Goal: Find specific page/section: Find specific page/section

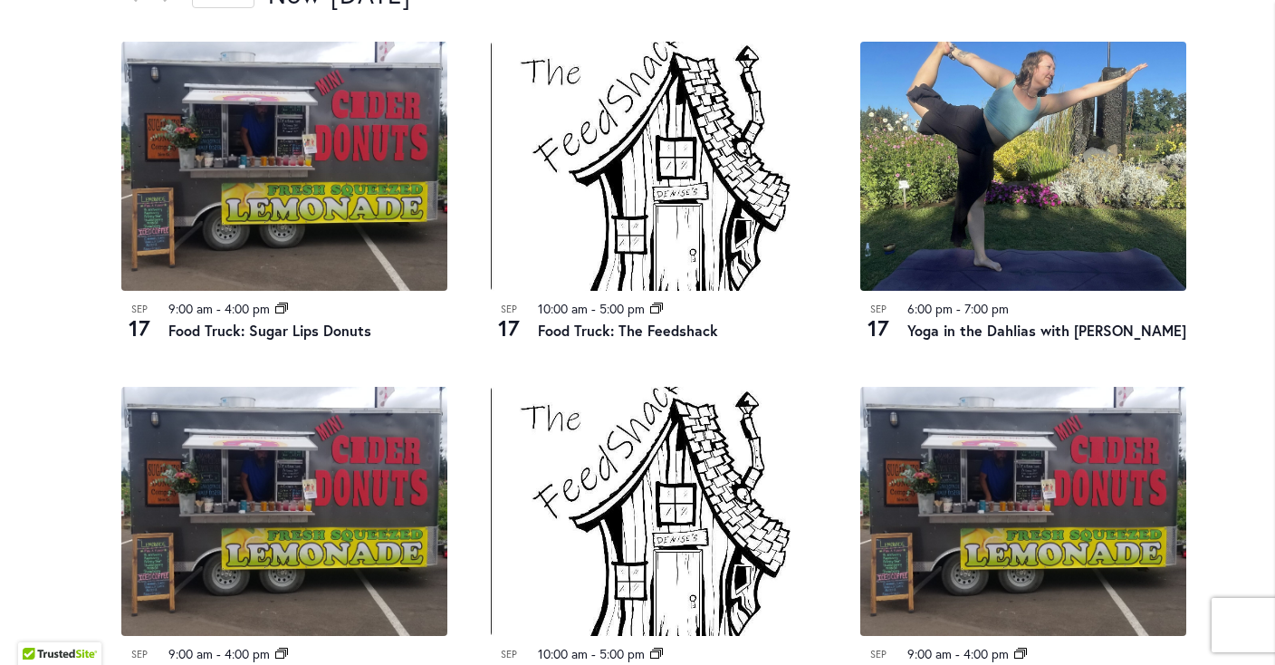
scroll to position [1039, 0]
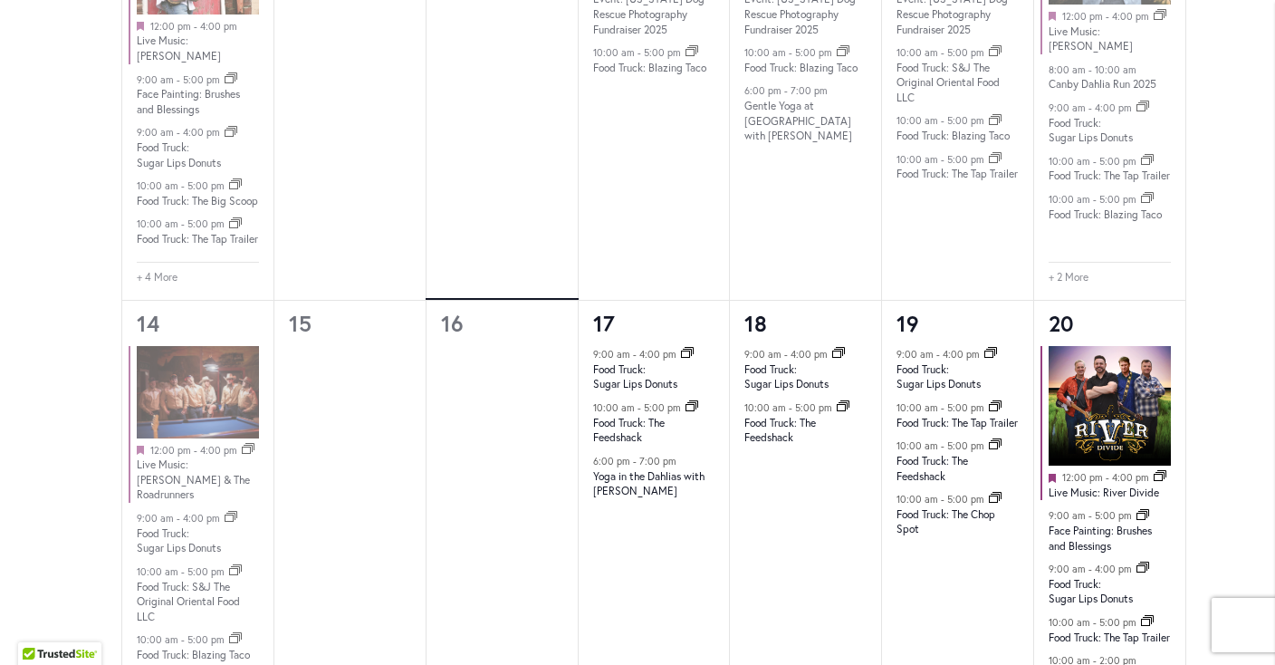
scroll to position [1733, 0]
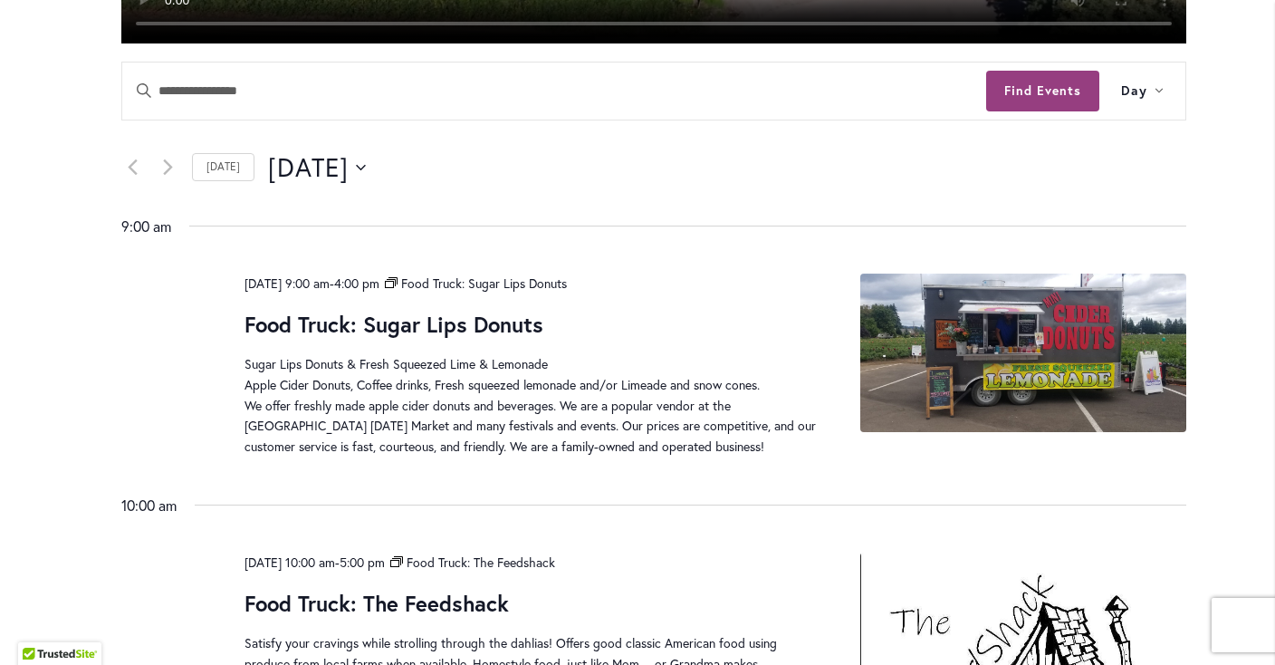
scroll to position [693, 0]
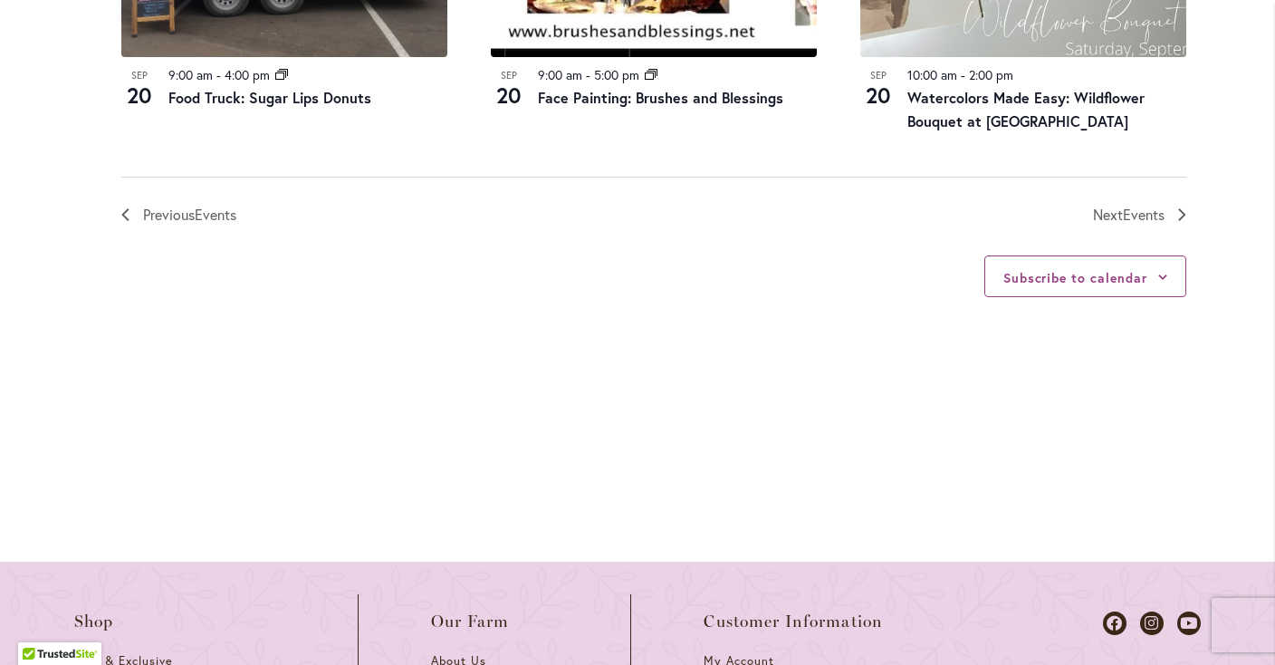
scroll to position [2311, 0]
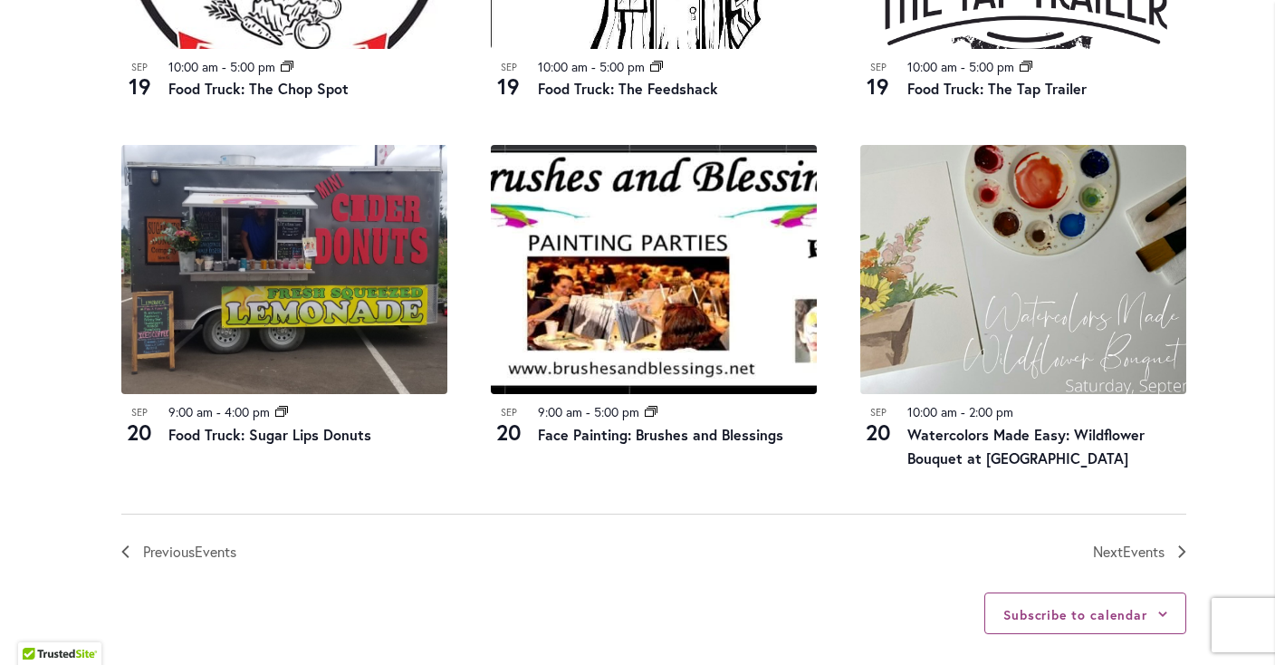
scroll to position [1913, 0]
